Goal: Find specific page/section: Find specific page/section

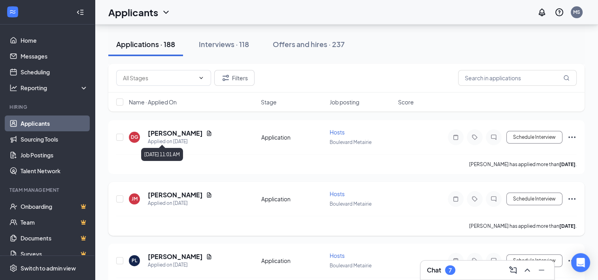
scroll to position [198, 0]
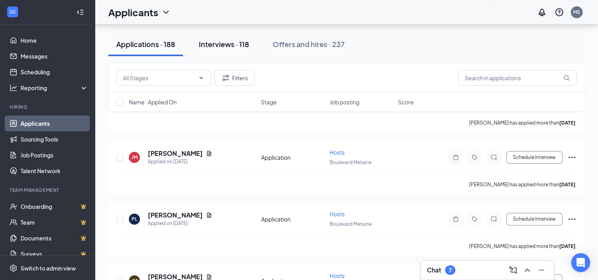
click at [229, 47] on div "Interviews · 118" at bounding box center [224, 44] width 50 height 10
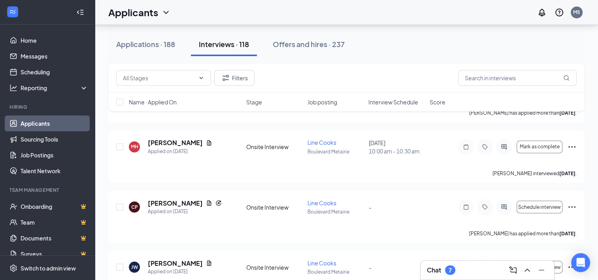
scroll to position [1384, 0]
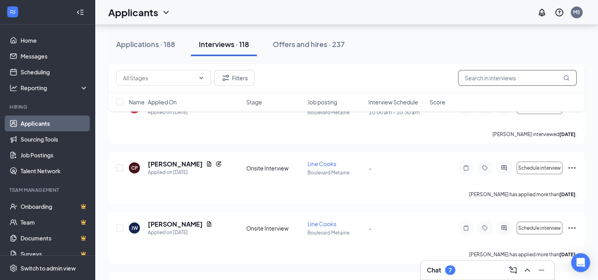
click at [506, 81] on input "text" at bounding box center [517, 78] width 119 height 16
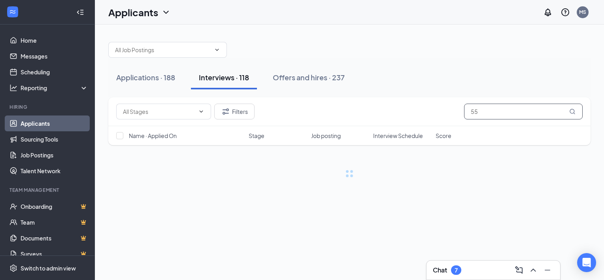
type input "5"
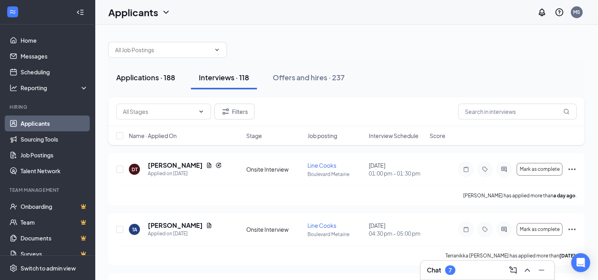
click at [134, 84] on button "Applications · 188" at bounding box center [145, 78] width 75 height 24
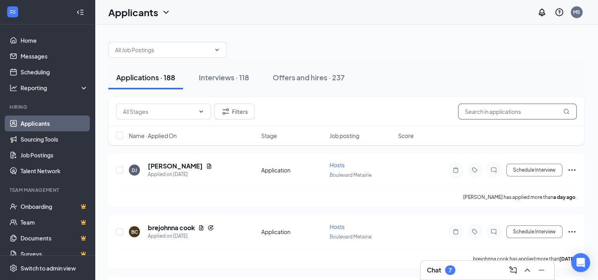
click at [493, 112] on input "text" at bounding box center [517, 112] width 119 height 16
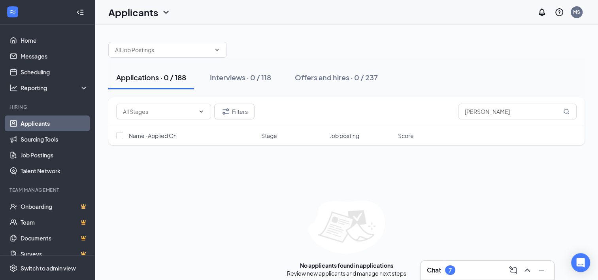
drag, startPoint x: 442, startPoint y: 274, endPoint x: 429, endPoint y: 267, distance: 14.7
click at [429, 267] on h3 "Chat" at bounding box center [434, 270] width 14 height 9
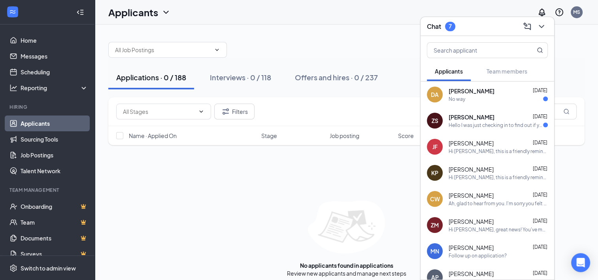
click at [468, 95] on span "[PERSON_NAME]" at bounding box center [472, 91] width 46 height 8
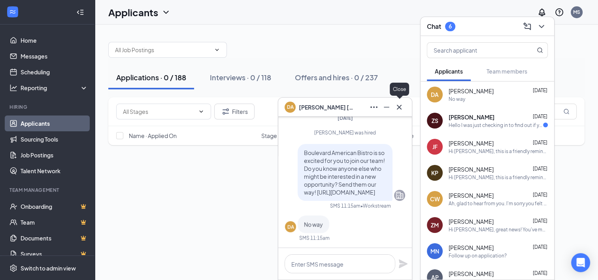
click at [399, 108] on icon "Cross" at bounding box center [399, 106] width 5 height 5
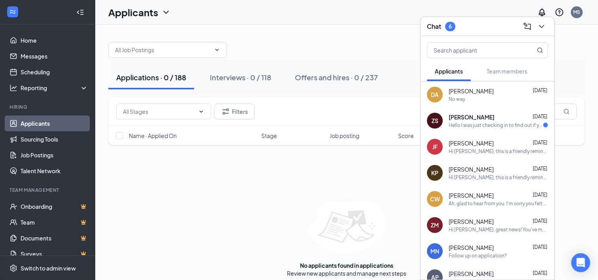
click at [466, 122] on div "Hello I was just checking in to find out if you had set up any interviews yet?" at bounding box center [496, 125] width 95 height 7
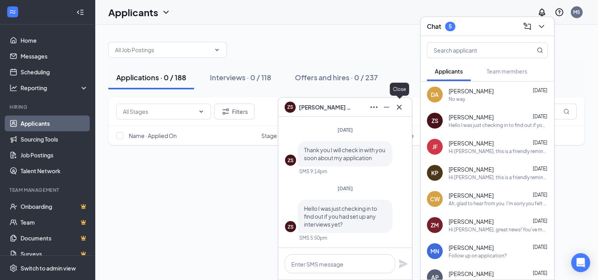
click at [404, 107] on button at bounding box center [399, 107] width 13 height 13
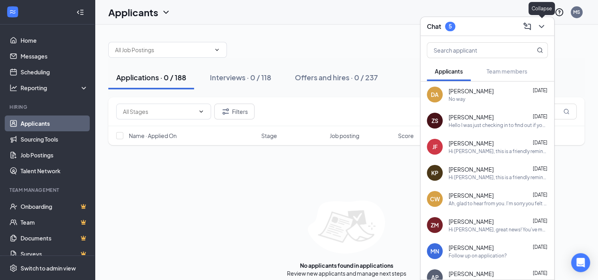
drag, startPoint x: 542, startPoint y: 28, endPoint x: 544, endPoint y: 24, distance: 5.0
click at [544, 24] on icon "ChevronDown" at bounding box center [541, 26] width 9 height 9
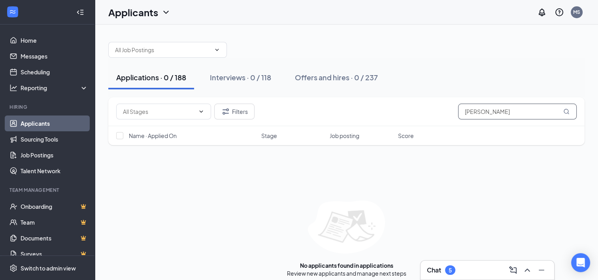
click at [505, 113] on input "[PERSON_NAME]" at bounding box center [517, 112] width 119 height 16
type input "c"
